Goal: Task Accomplishment & Management: Use online tool/utility

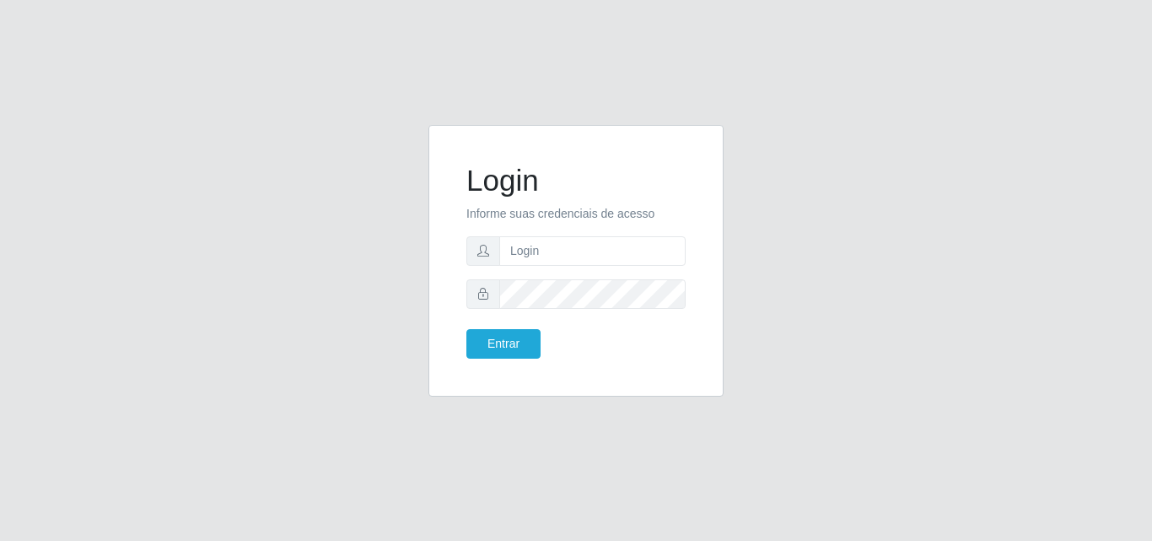
type input "[PERSON_NAME]@saullus"
click at [509, 344] on button "Entrar" at bounding box center [503, 344] width 74 height 30
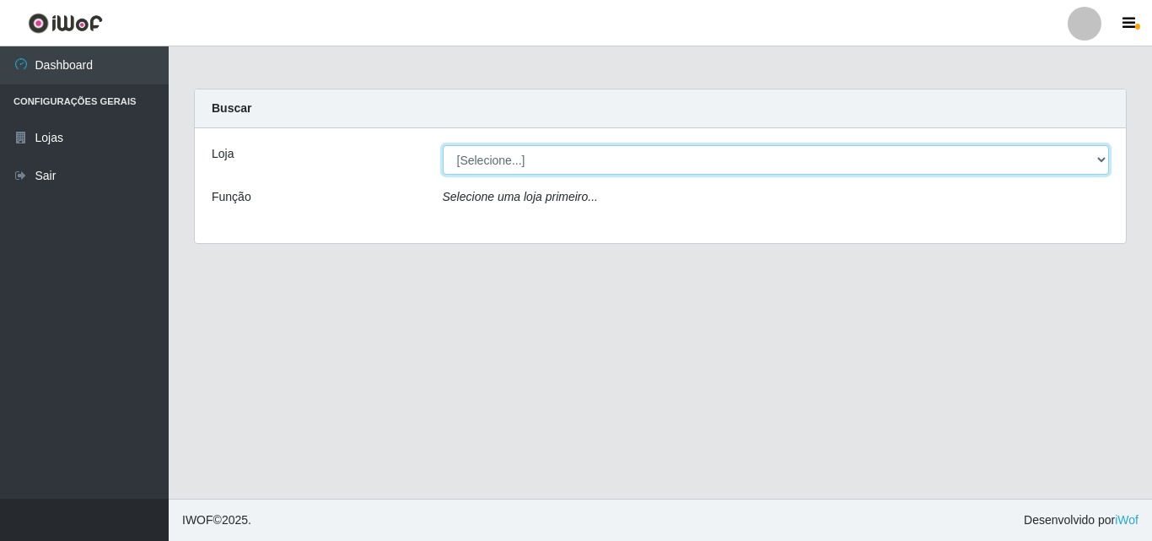
click at [1097, 163] on select "[Selecione...] Saullus Supermercados" at bounding box center [776, 160] width 667 height 30
select select "423"
click at [443, 145] on select "[Selecione...] Saullus Supermercados" at bounding box center [776, 160] width 667 height 30
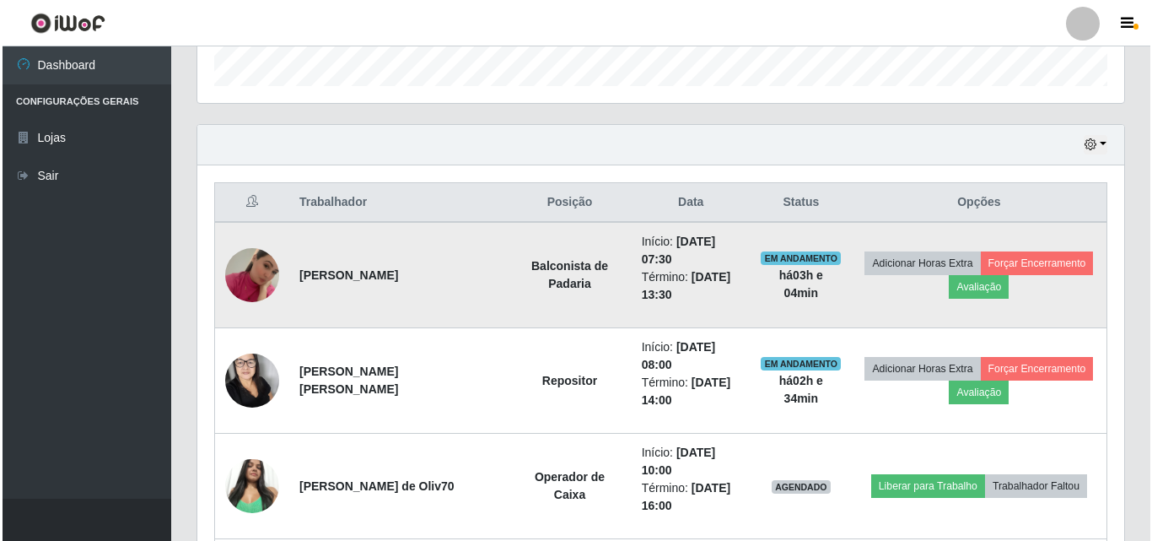
scroll to position [590, 0]
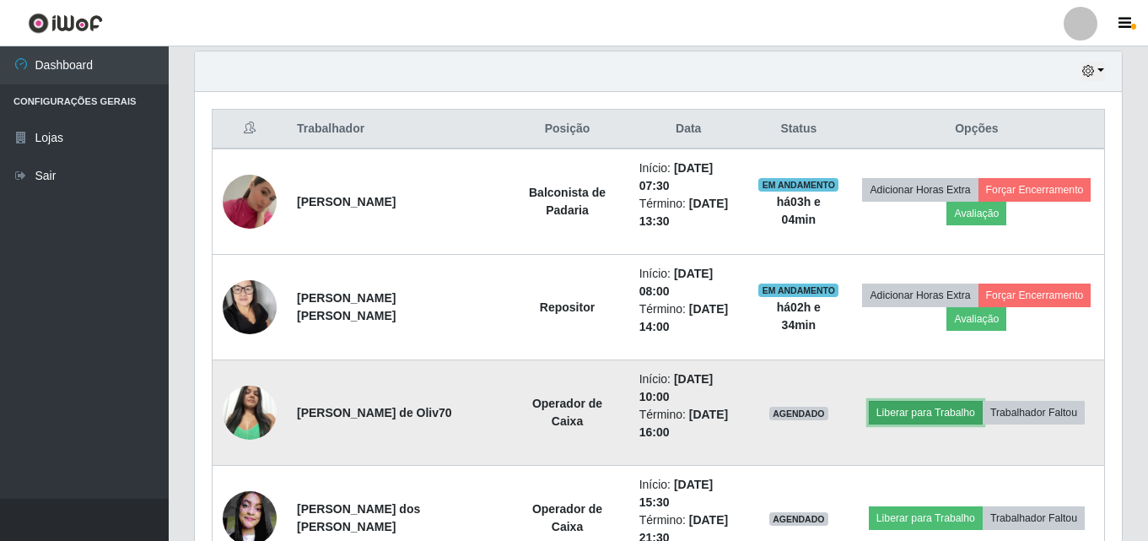
click at [963, 411] on button "Liberar para Trabalho" at bounding box center [926, 413] width 114 height 24
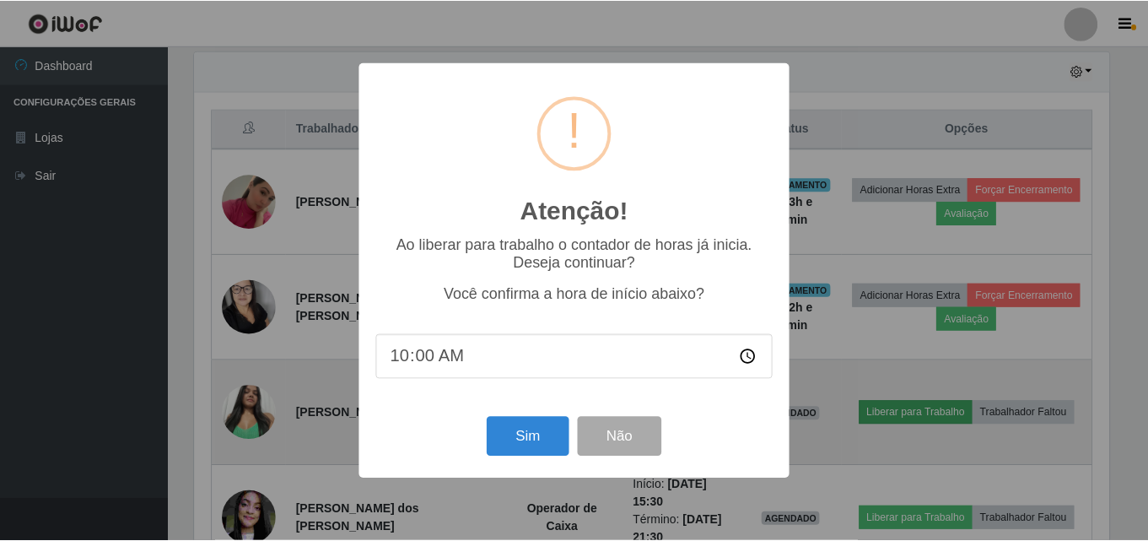
scroll to position [350, 918]
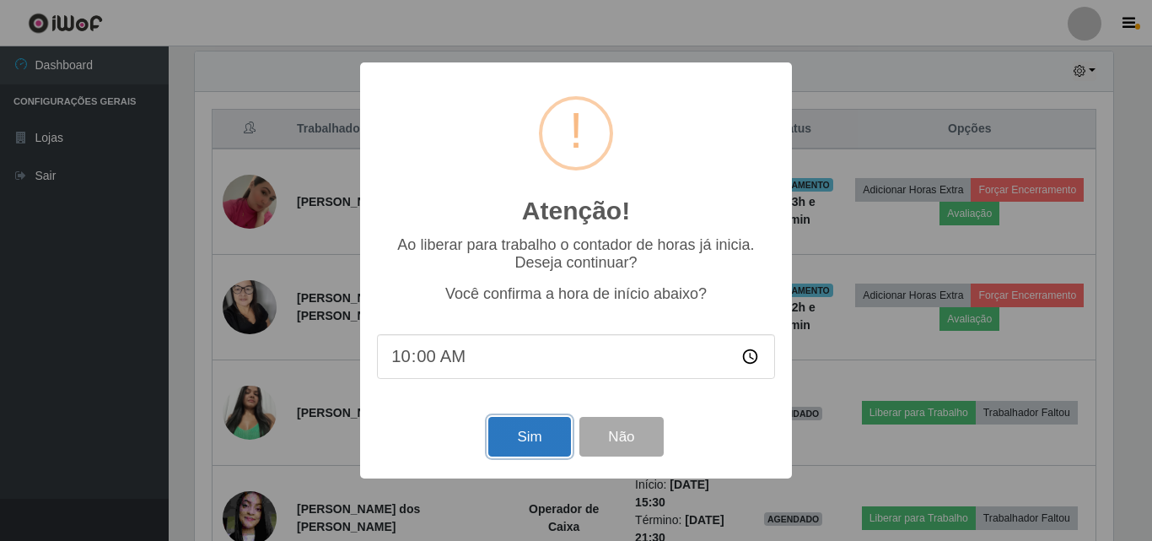
click at [504, 431] on button "Sim" at bounding box center [529, 437] width 82 height 40
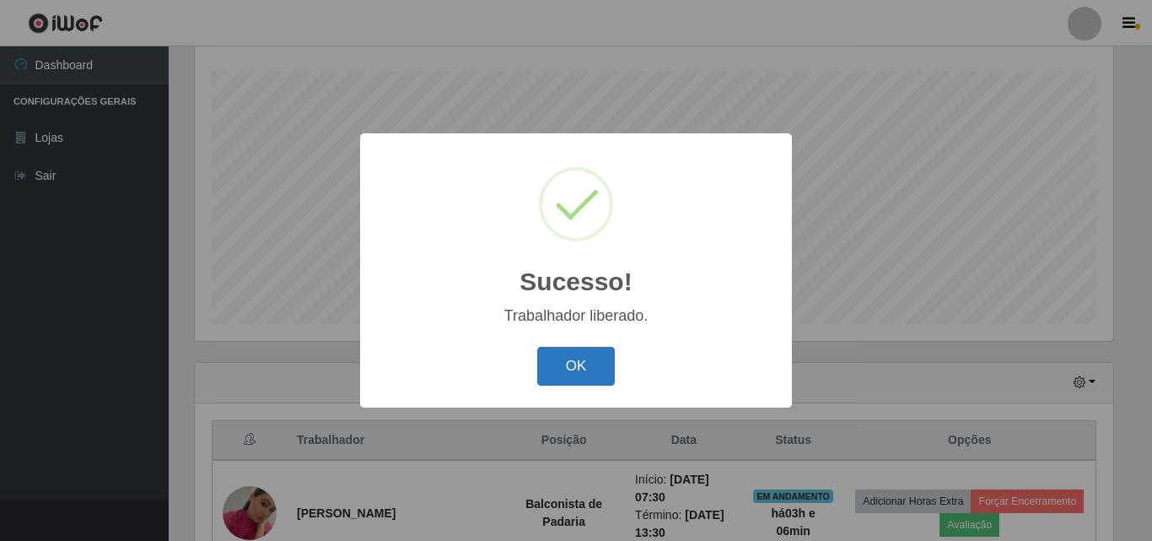
click at [579, 384] on button "OK" at bounding box center [576, 367] width 78 height 40
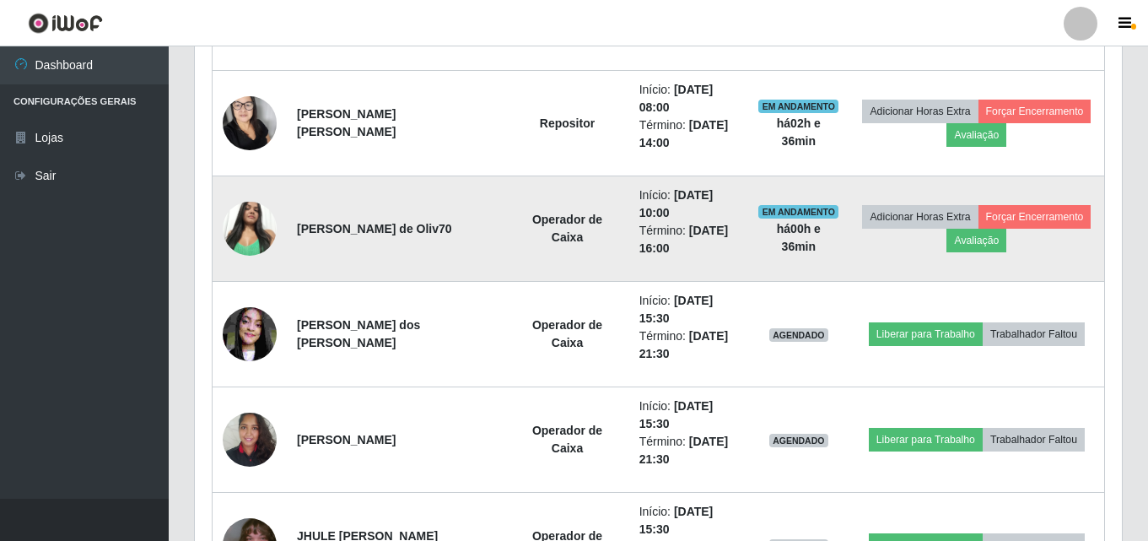
scroll to position [785, 0]
